Goal: Find specific page/section: Find specific page/section

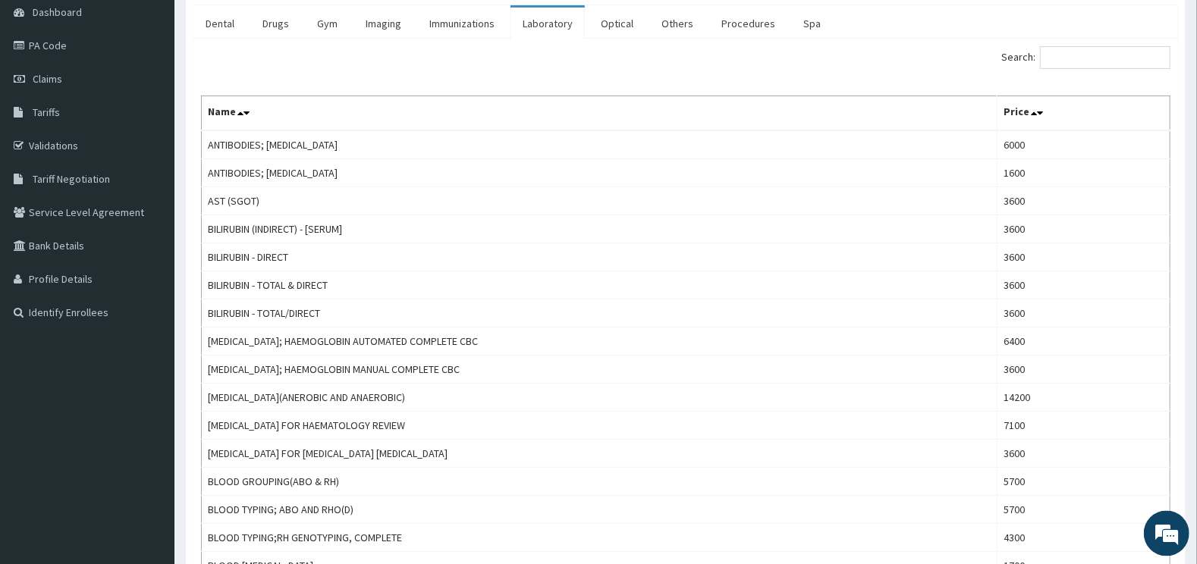
scroll to position [159, 0]
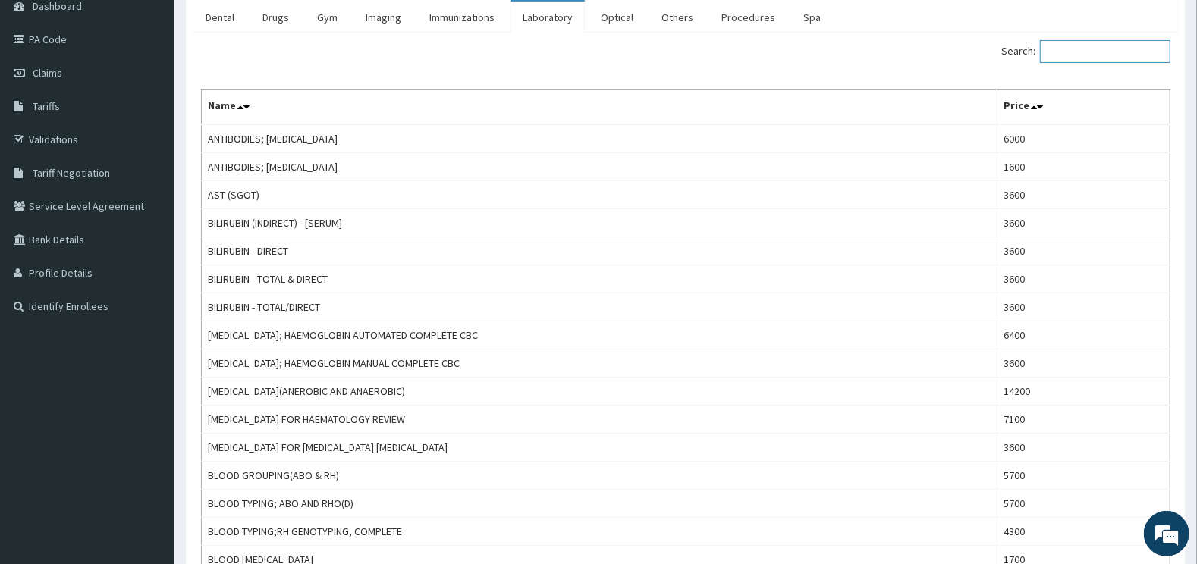
click at [1090, 47] on input "Search:" at bounding box center [1105, 51] width 130 height 23
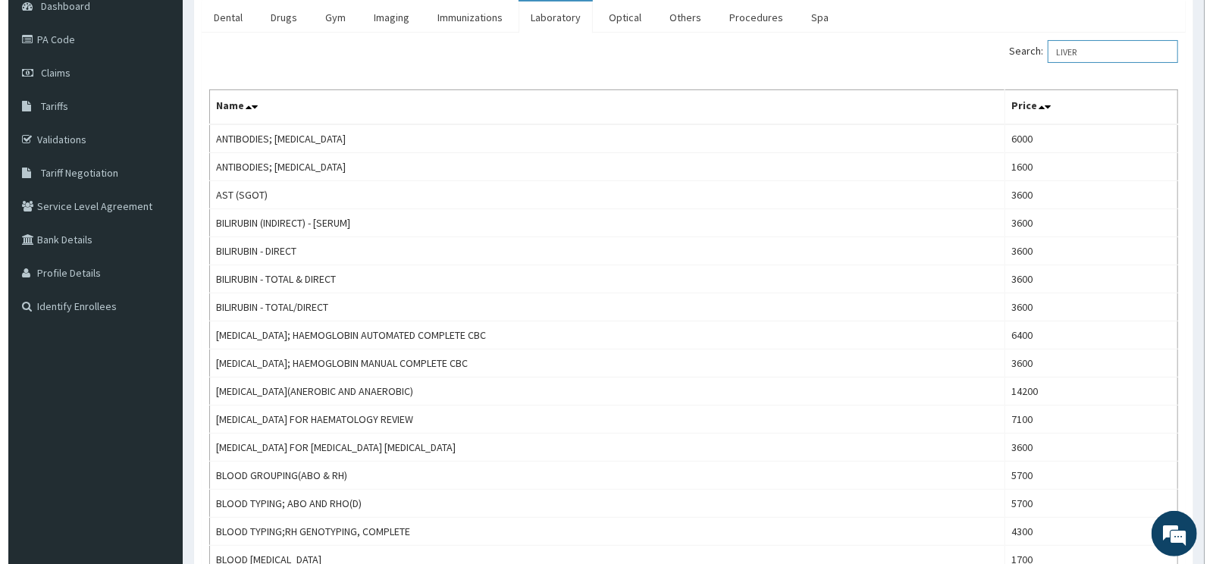
scroll to position [0, 0]
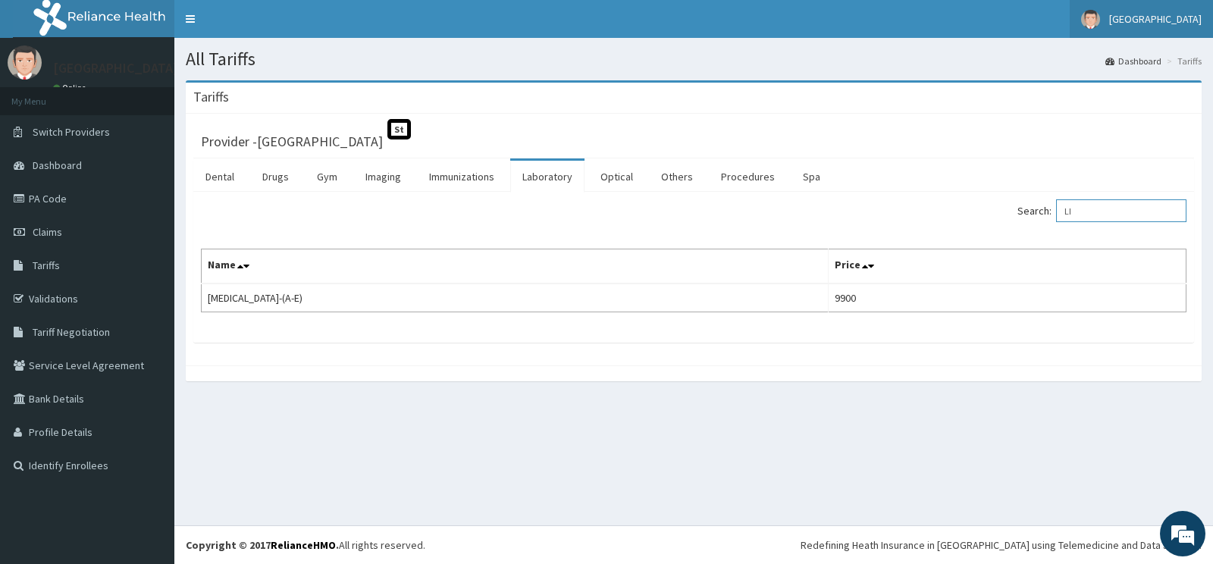
type input "L"
type input "E"
type input "R"
type input "H"
type input "L"
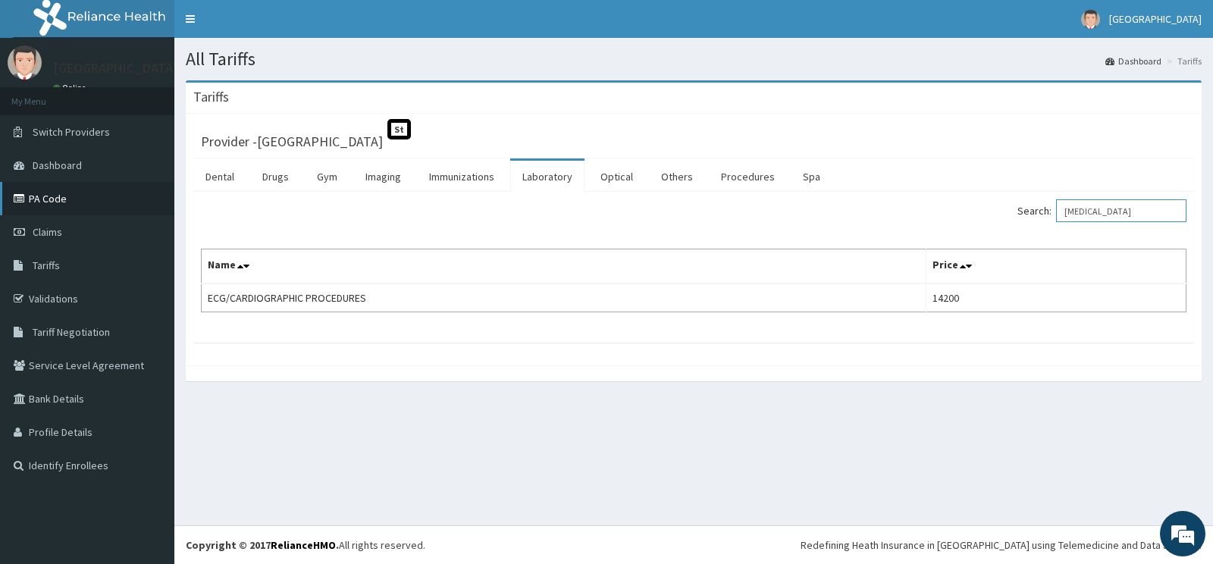
type input "ECG"
click at [99, 192] on link "PA Code" at bounding box center [87, 198] width 174 height 33
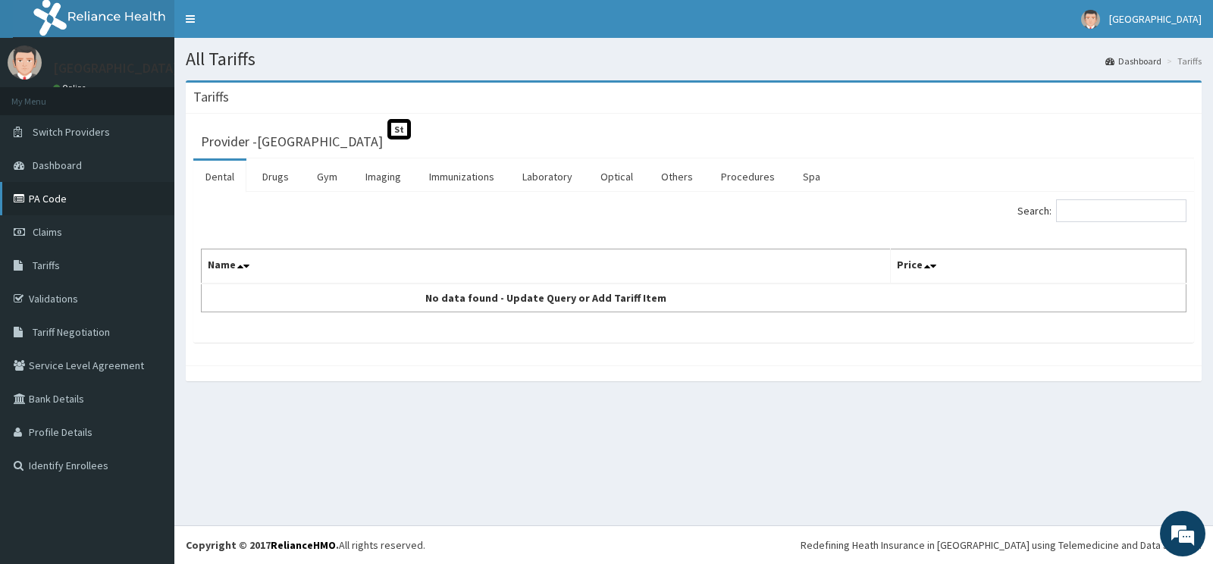
click at [58, 199] on link "PA Code" at bounding box center [87, 198] width 174 height 33
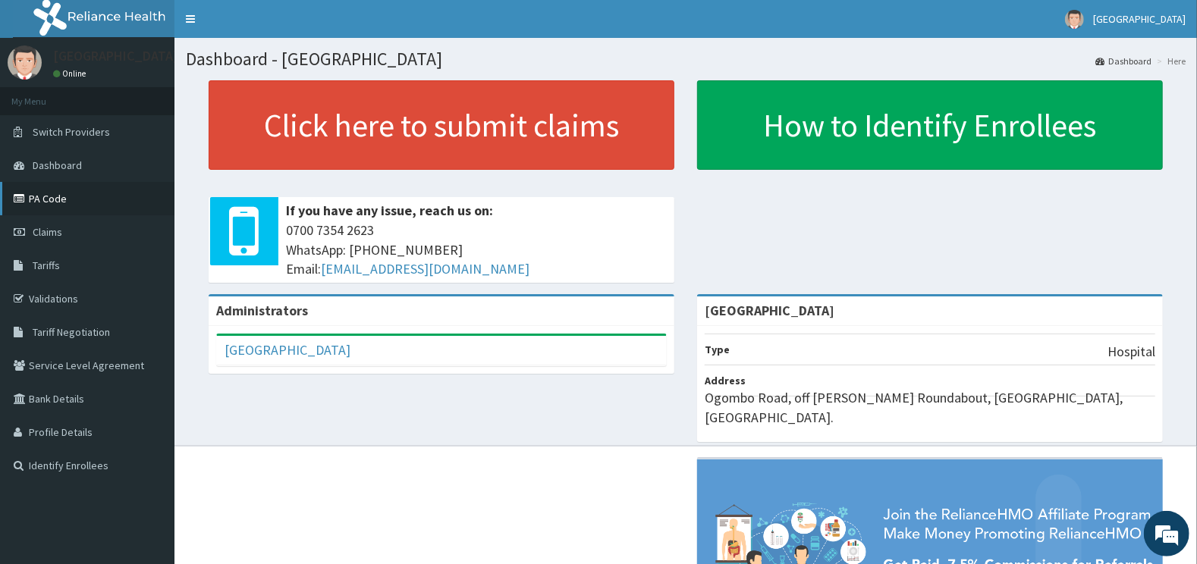
click at [93, 196] on link "PA Code" at bounding box center [87, 198] width 174 height 33
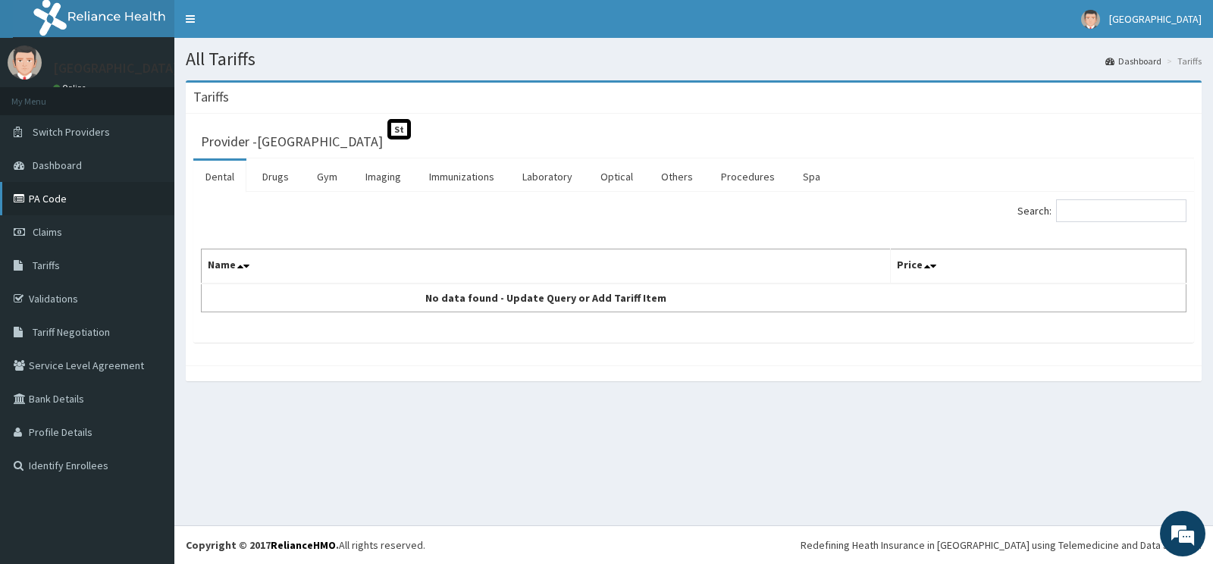
click at [52, 207] on link "PA Code" at bounding box center [87, 198] width 174 height 33
